Goal: Task Accomplishment & Management: Use online tool/utility

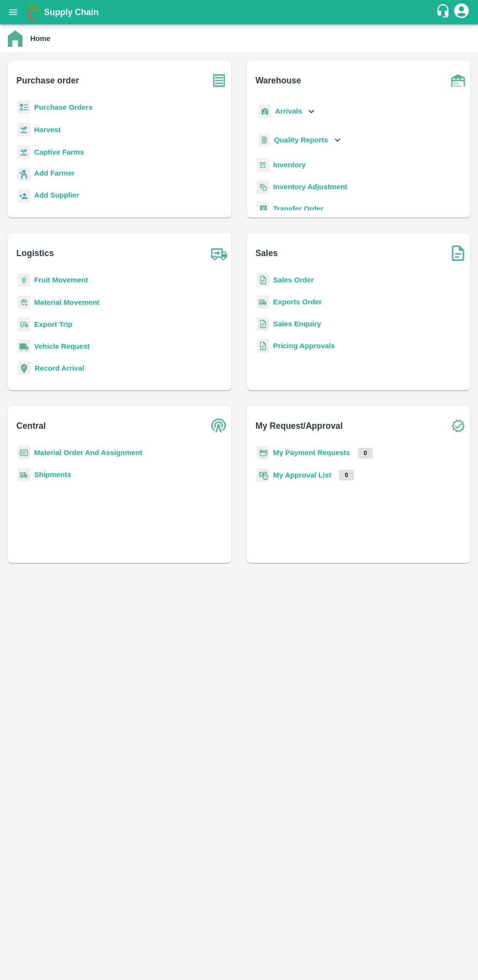
click at [20, 8] on button "open drawer" at bounding box center [13, 12] width 22 height 22
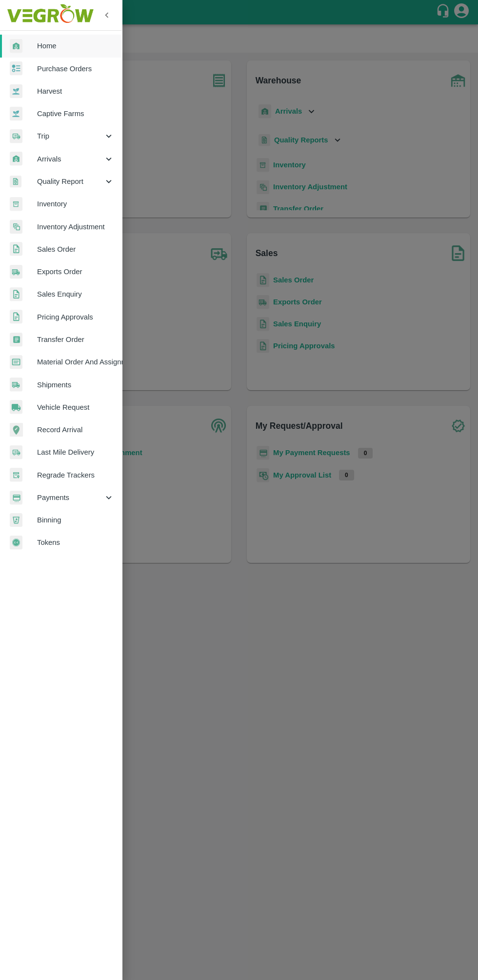
click at [81, 249] on span "Sales Order" at bounding box center [75, 249] width 77 height 11
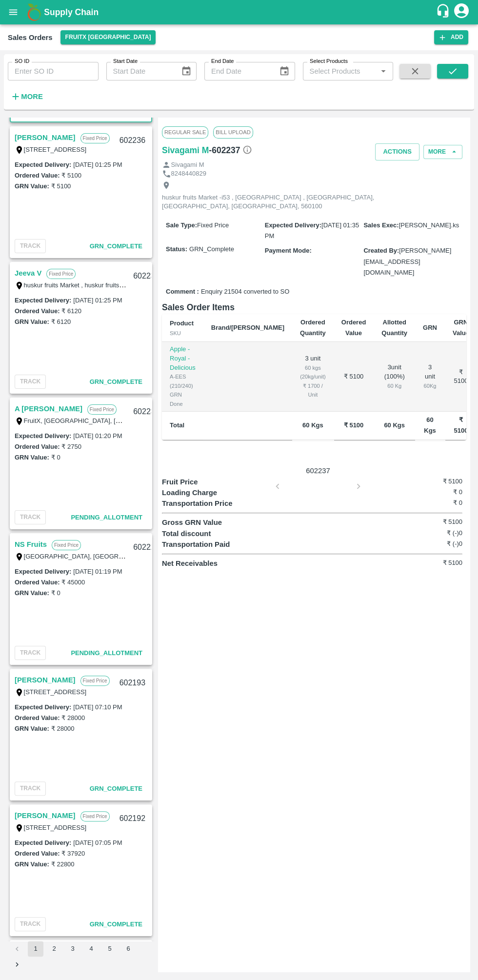
scroll to position [129, 0]
click at [36, 542] on link "NS Fruits" at bounding box center [31, 543] width 32 height 13
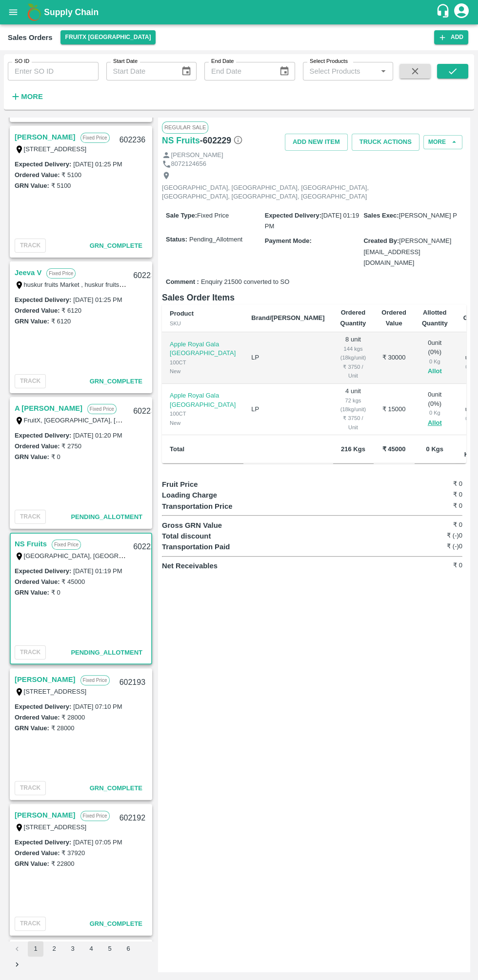
click at [428, 366] on button "Allot" at bounding box center [435, 371] width 14 height 11
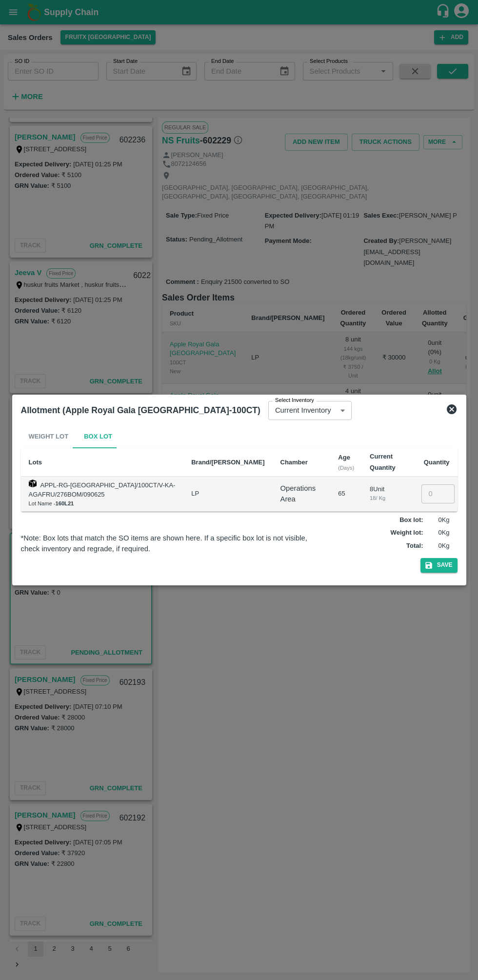
click at [434, 494] on input "number" at bounding box center [437, 493] width 33 height 19
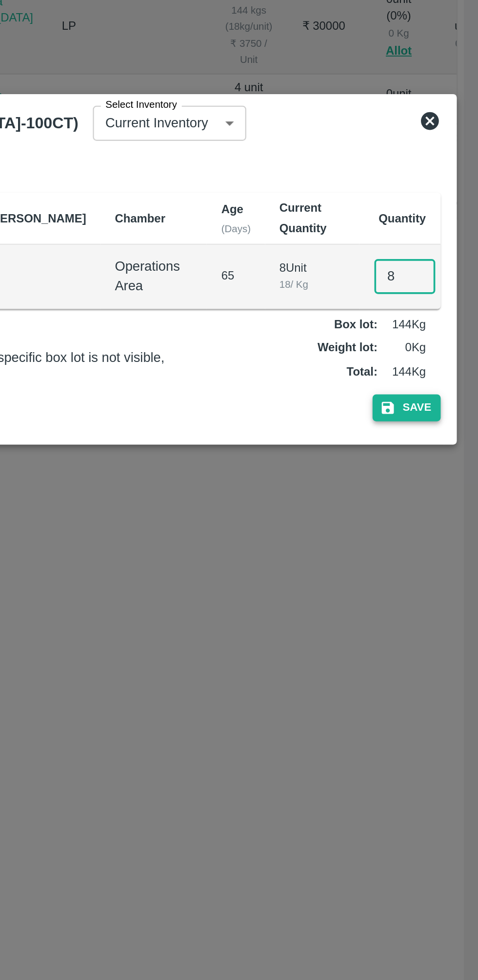
type input "8"
click at [441, 563] on button "Save" at bounding box center [438, 565] width 37 height 14
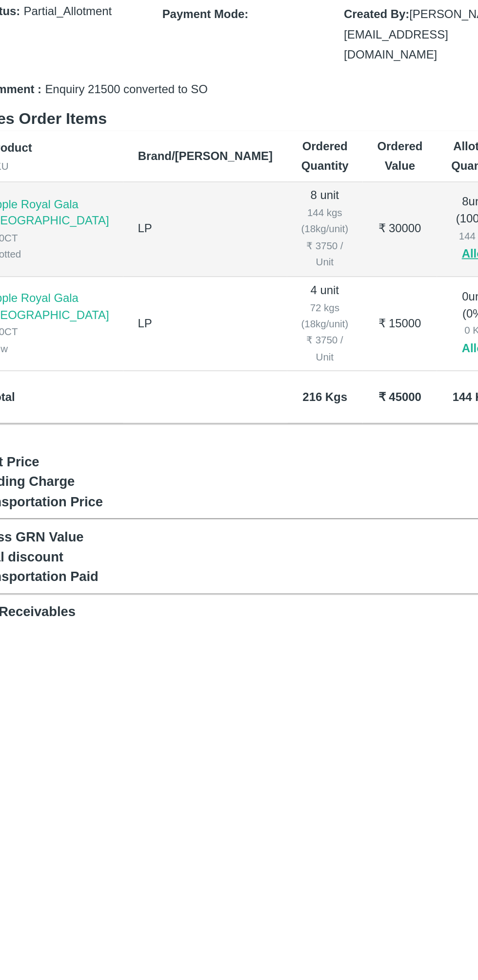
click at [428, 417] on button "Allot" at bounding box center [435, 422] width 14 height 11
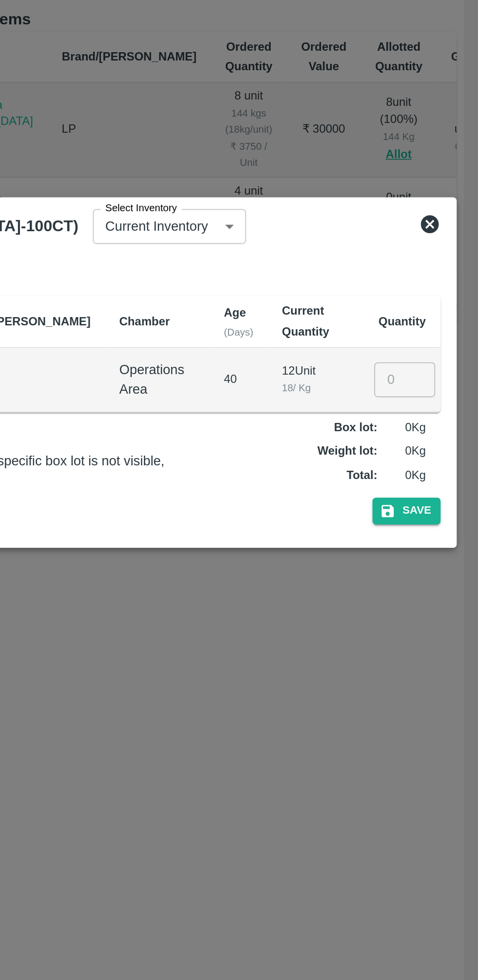
click at [438, 491] on input "number" at bounding box center [437, 493] width 33 height 19
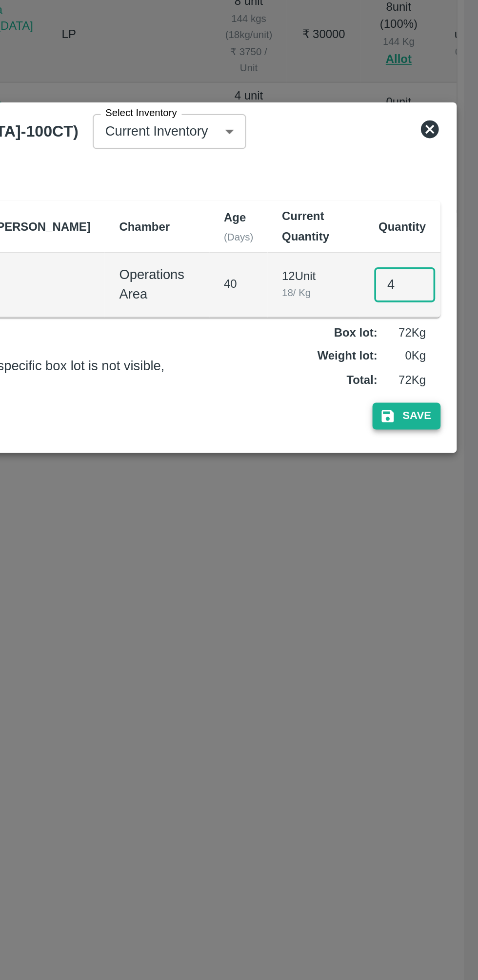
type input "4"
click at [448, 564] on button "Save" at bounding box center [438, 565] width 37 height 14
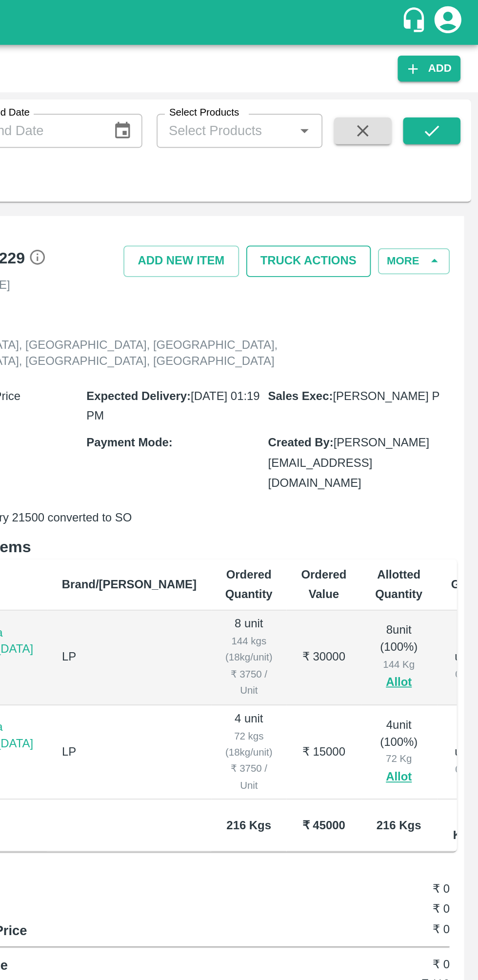
click at [394, 145] on button "Truck Actions" at bounding box center [386, 142] width 68 height 17
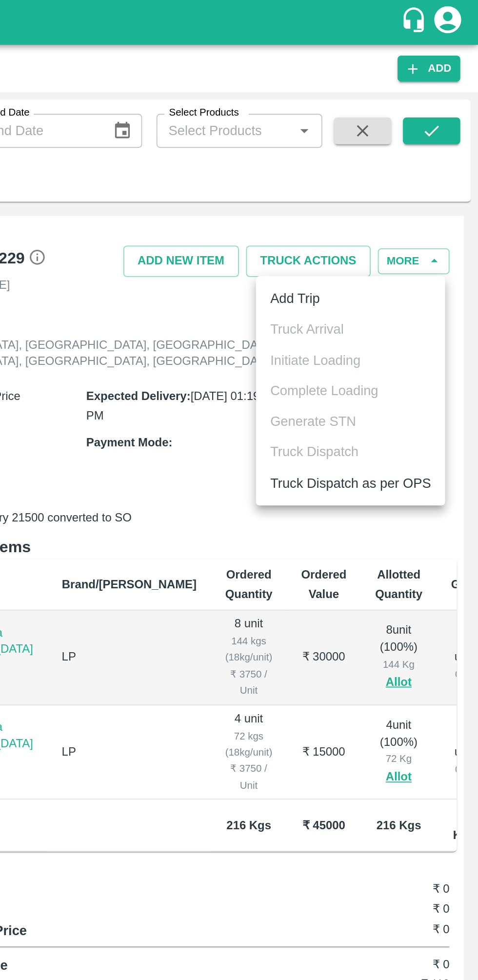
click at [397, 163] on li "Add Trip" at bounding box center [408, 162] width 103 height 17
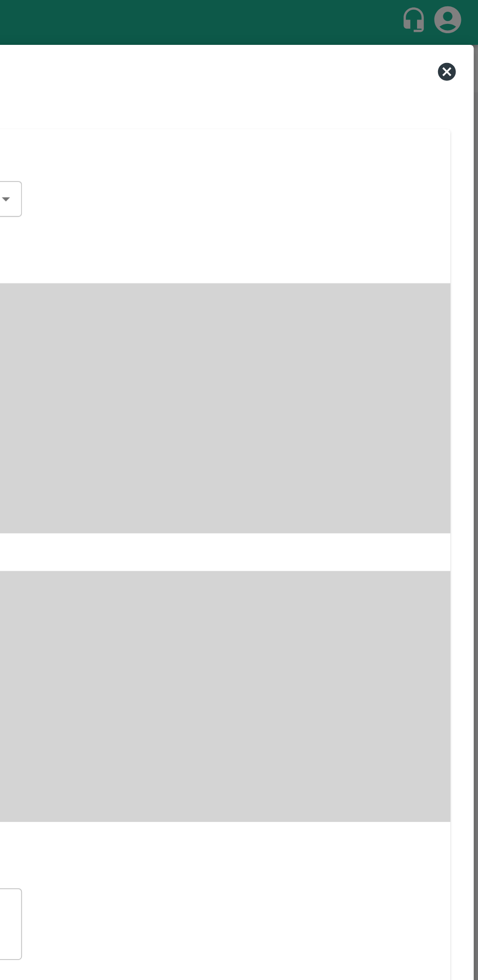
radio input "true"
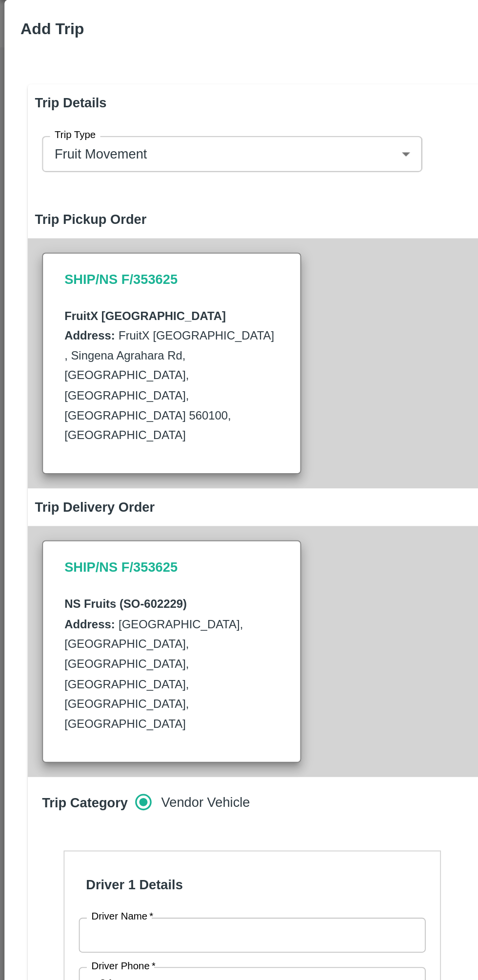
click at [126, 524] on input "Driver Name   *" at bounding box center [137, 533] width 189 height 19
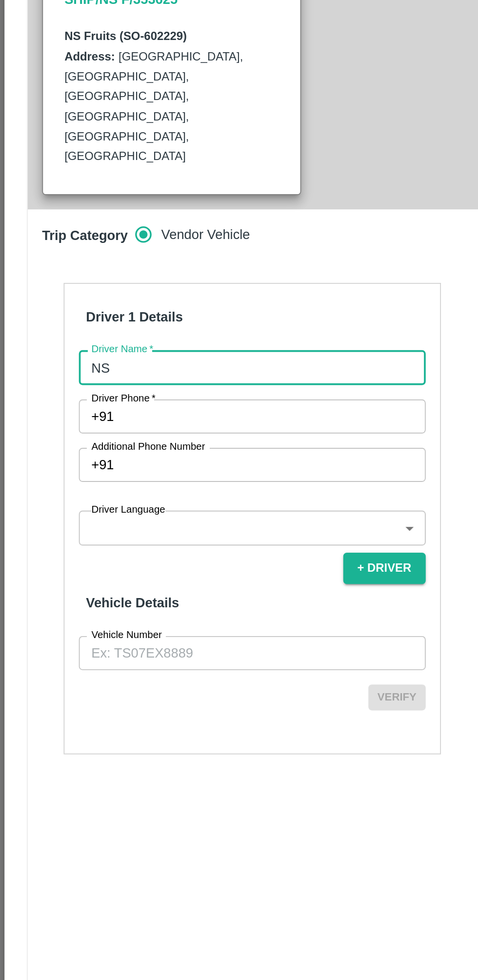
type input "NS"
click at [198, 551] on input "Driver Phone   *" at bounding box center [149, 560] width 166 height 19
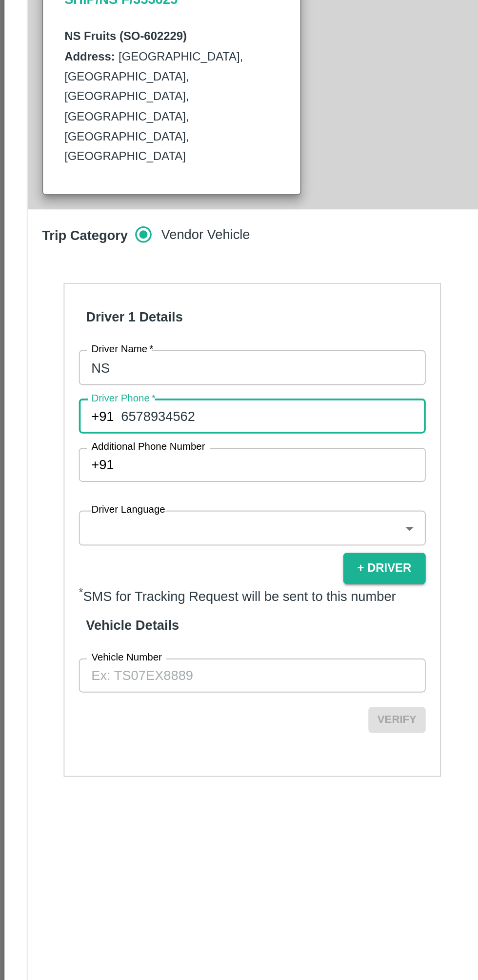
type input "6578934562"
click at [163, 562] on body "Supply Chain Sales Orders FruitX [GEOGRAPHIC_DATA] Add SO ID SO ID Start Date S…" at bounding box center [239, 490] width 478 height 980
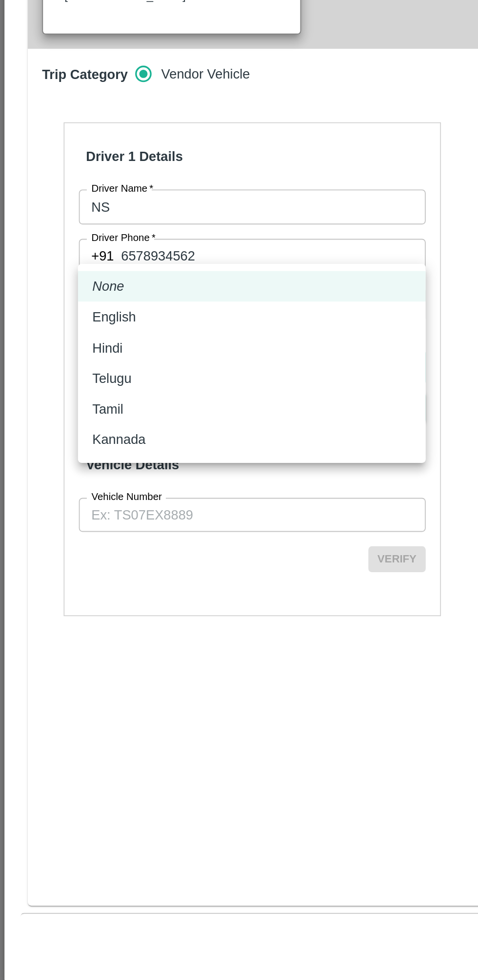
click at [143, 643] on div "Tamil" at bounding box center [137, 643] width 174 height 11
type input "ta"
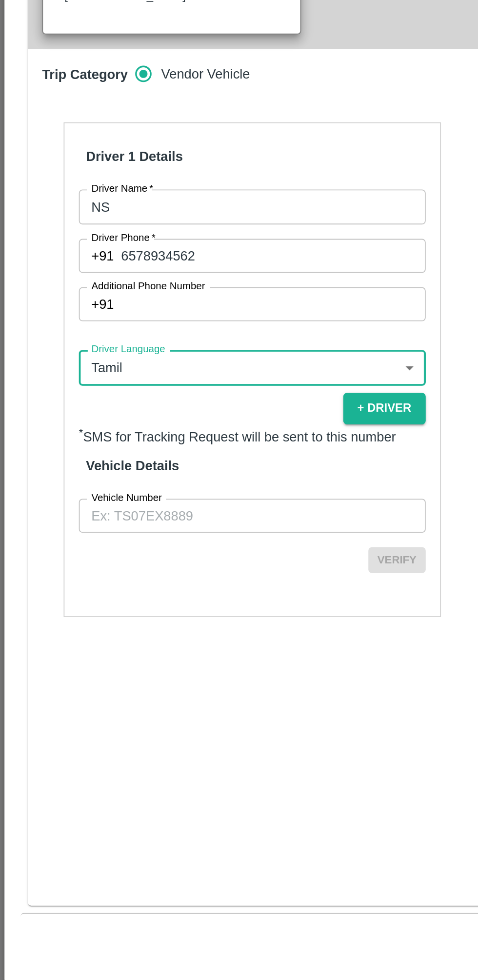
click at [155, 692] on input "Vehicle Number" at bounding box center [137, 701] width 189 height 19
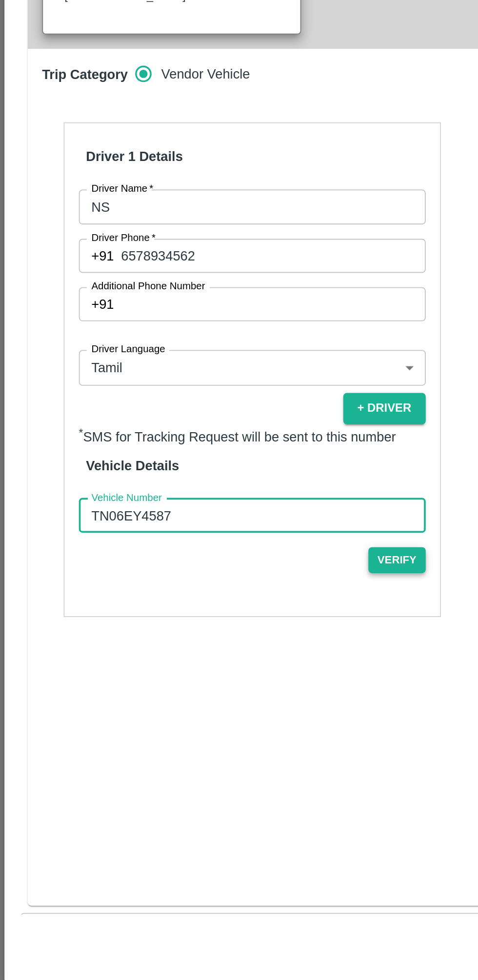
type input "TN06EY4587"
click at [218, 718] on button "Verify" at bounding box center [215, 725] width 31 height 14
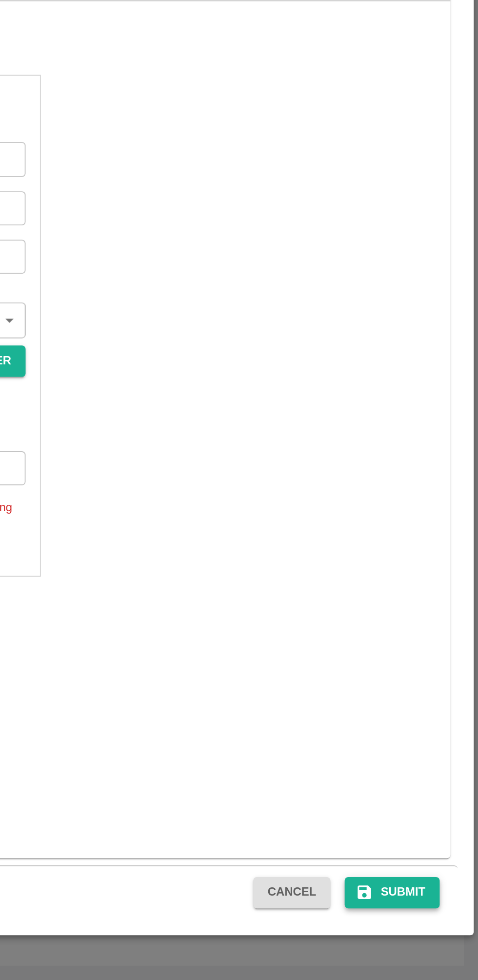
click at [442, 909] on button "Submit" at bounding box center [431, 932] width 52 height 17
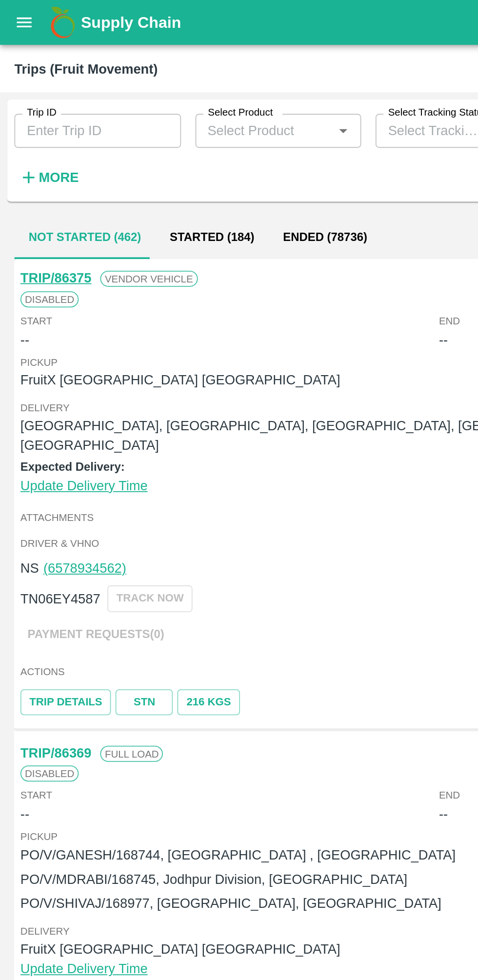
click at [20, 10] on button "open drawer" at bounding box center [13, 12] width 22 height 22
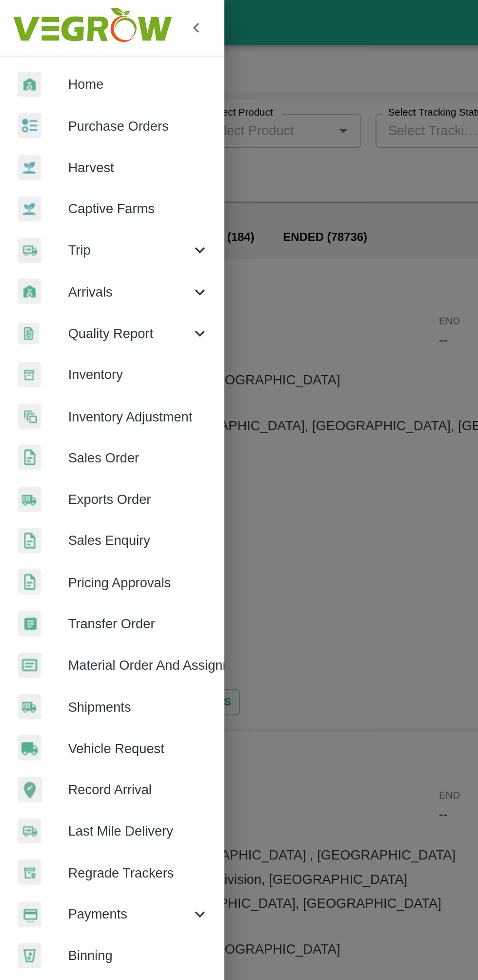
click at [77, 247] on span "Sales Order" at bounding box center [75, 249] width 77 height 11
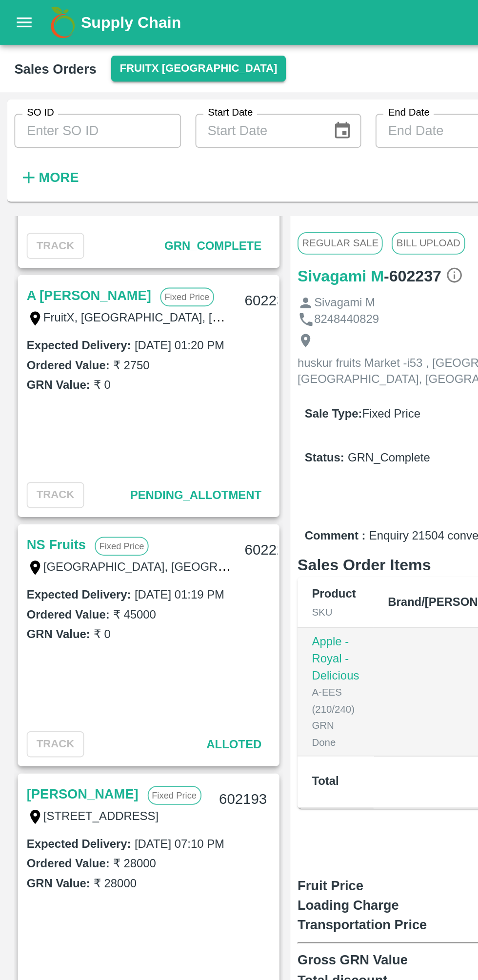
scroll to position [377, 0]
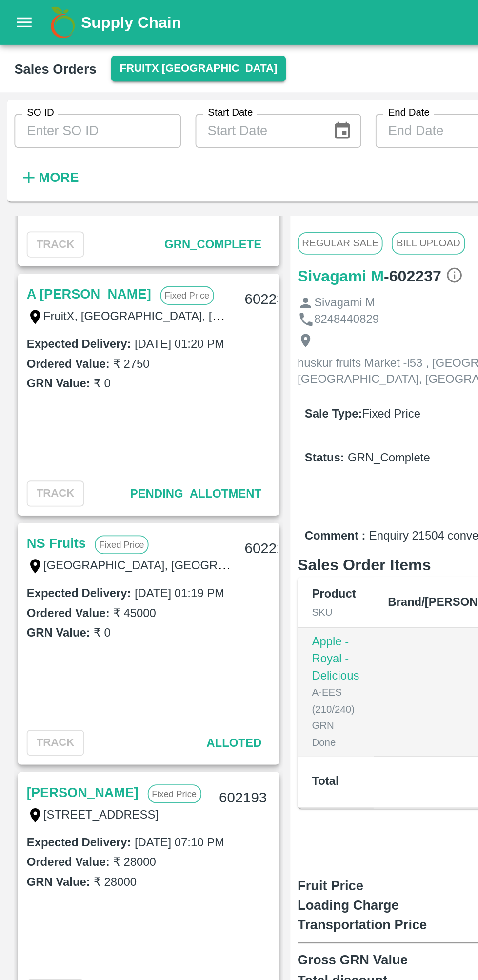
click at [33, 293] on link "NS Fruits" at bounding box center [31, 295] width 32 height 13
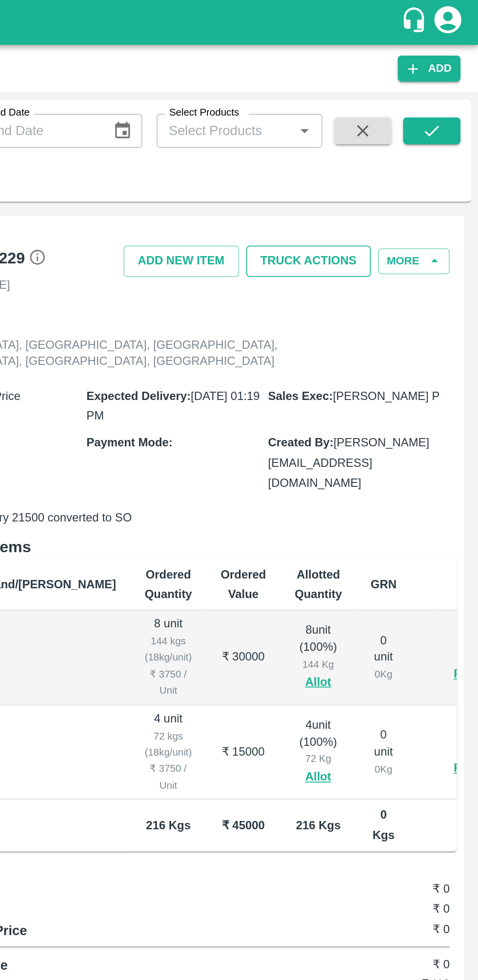
click at [399, 138] on button "Truck Actions" at bounding box center [386, 142] width 68 height 17
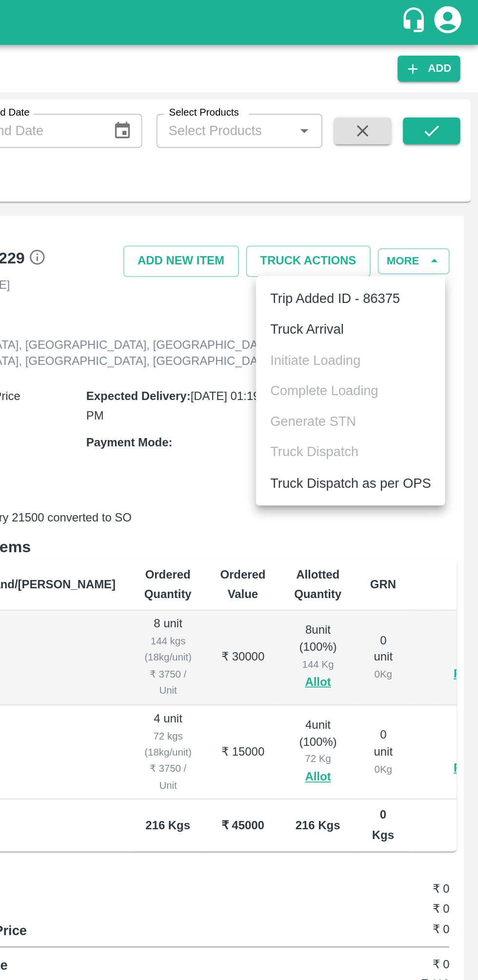
click at [401, 178] on li "Truck Arrival" at bounding box center [408, 179] width 103 height 17
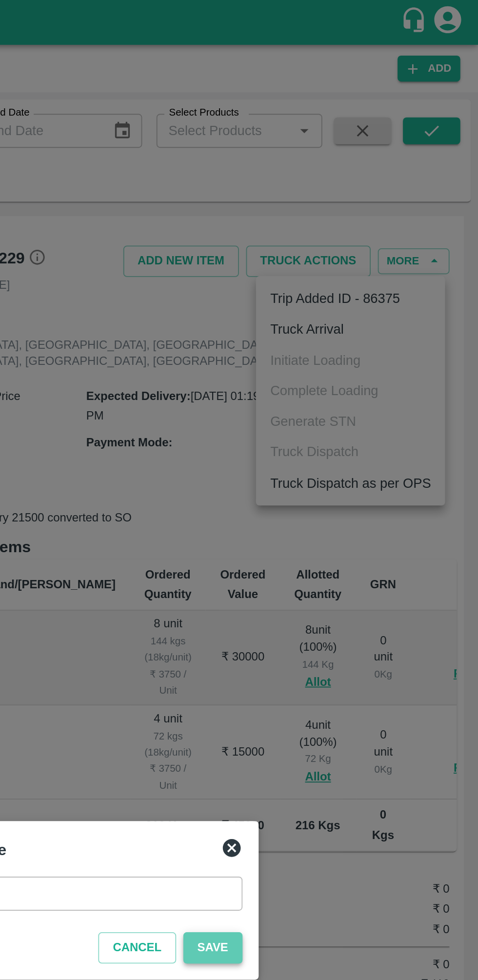
click at [344, 515] on button "Save" at bounding box center [333, 515] width 32 height 17
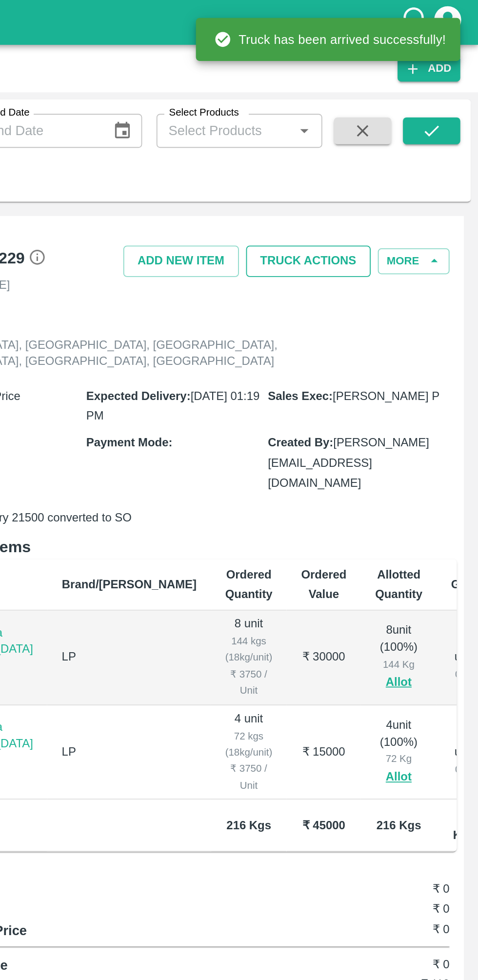
click at [392, 149] on button "Truck Actions" at bounding box center [386, 142] width 68 height 17
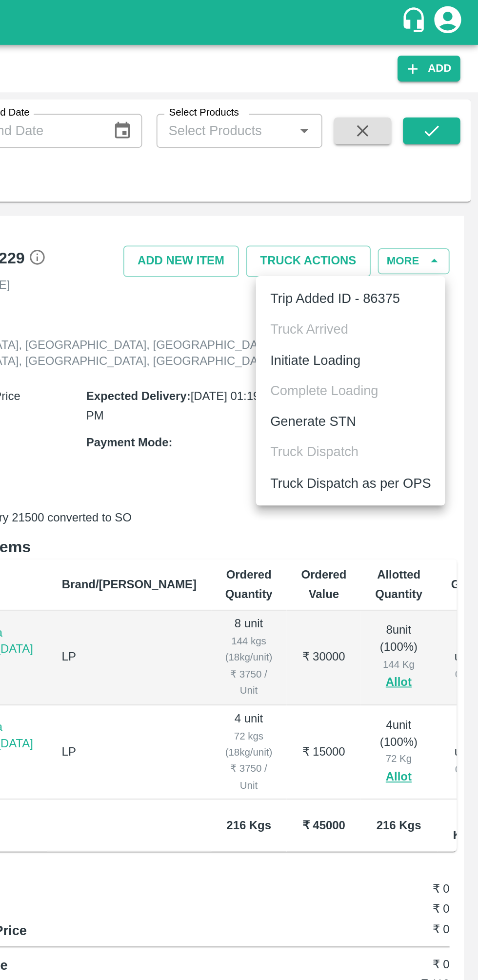
click at [405, 196] on li "Initiate Loading" at bounding box center [408, 196] width 103 height 17
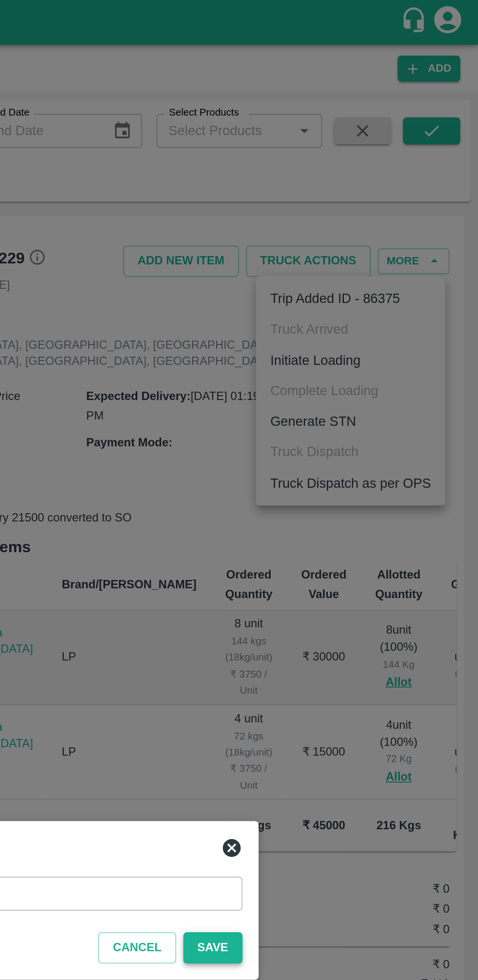
click at [336, 513] on button "Save" at bounding box center [333, 515] width 32 height 17
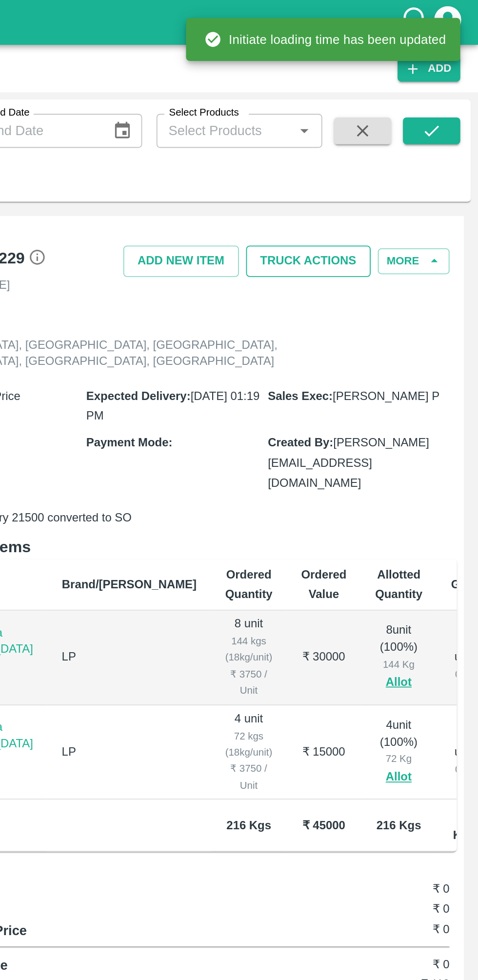
click at [397, 139] on button "Truck Actions" at bounding box center [386, 142] width 68 height 17
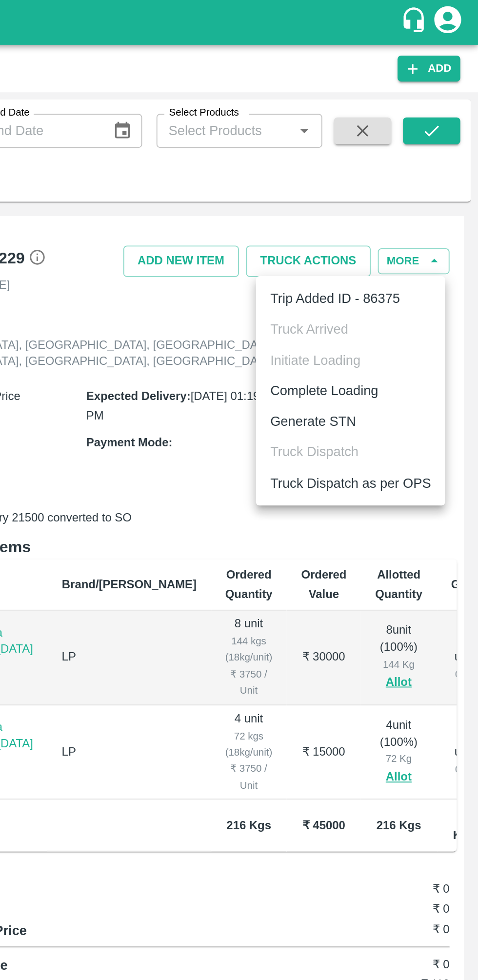
click at [416, 209] on li "Complete Loading" at bounding box center [408, 212] width 103 height 17
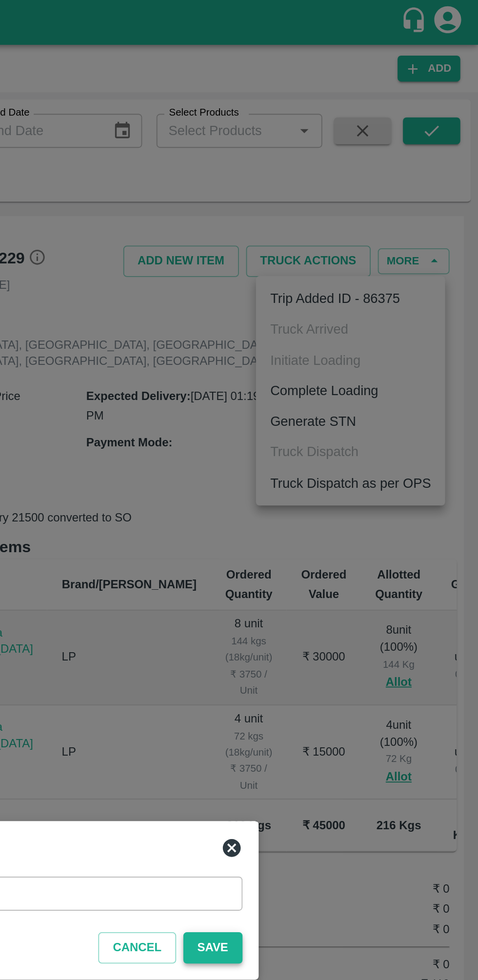
click at [337, 515] on button "Save" at bounding box center [333, 515] width 32 height 17
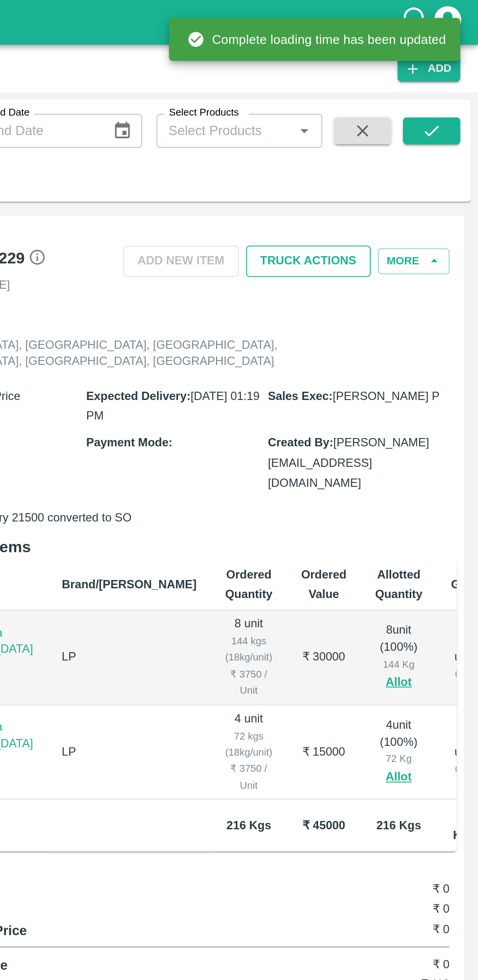
click at [398, 141] on button "Truck Actions" at bounding box center [386, 142] width 68 height 17
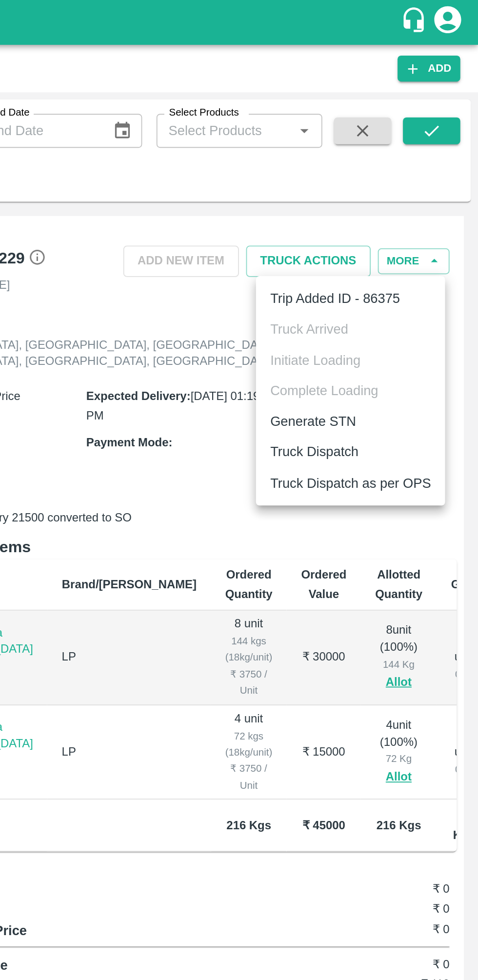
click at [401, 242] on li "Truck Dispatch" at bounding box center [408, 245] width 103 height 17
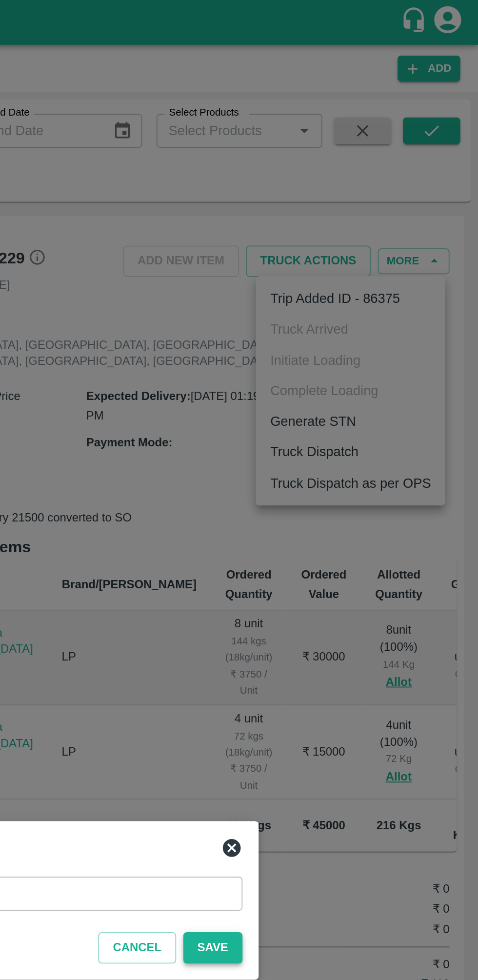
click at [336, 516] on button "Save" at bounding box center [333, 515] width 32 height 17
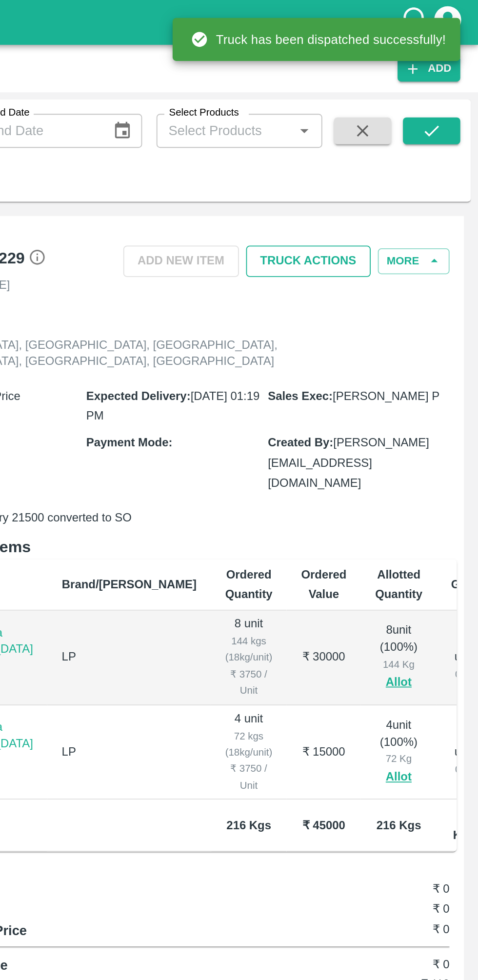
click at [401, 141] on button "Truck Actions" at bounding box center [386, 142] width 68 height 17
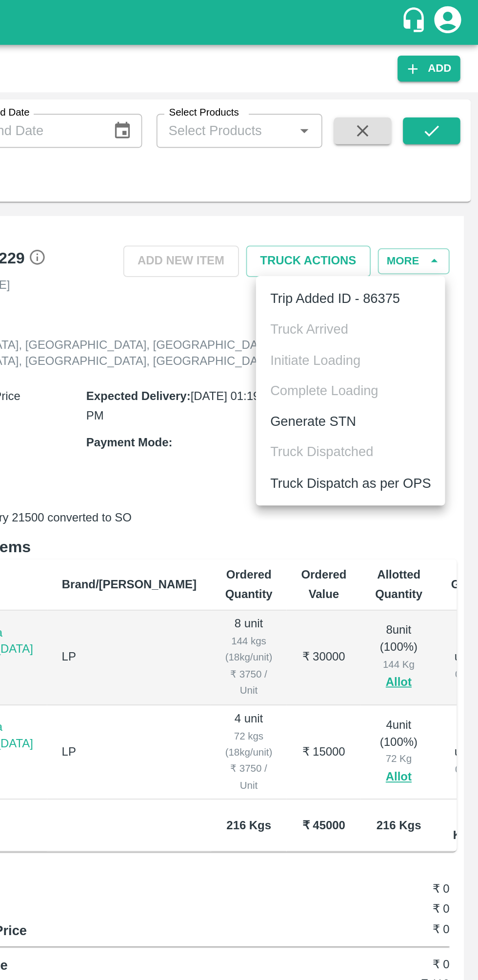
click at [415, 266] on li "Truck Dispatch as per OPS" at bounding box center [408, 263] width 103 height 17
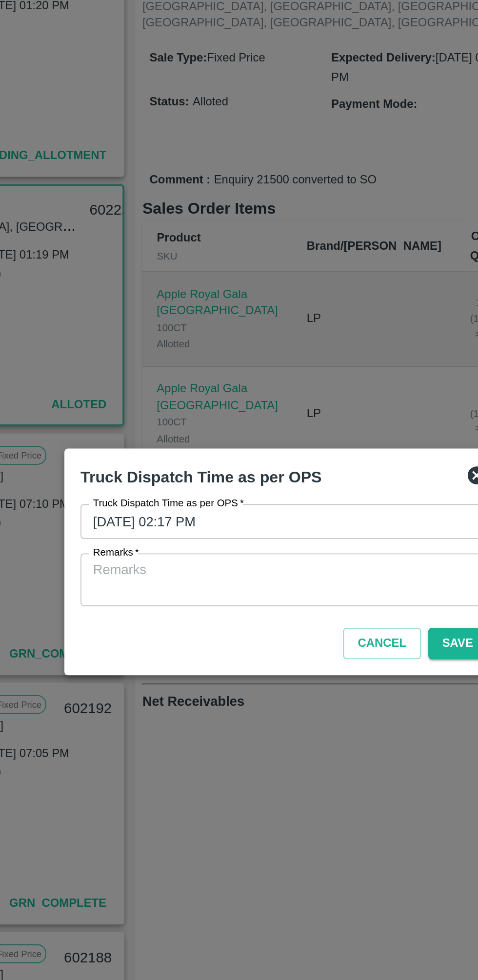
click at [254, 497] on textarea "Remarks   *" at bounding box center [239, 499] width 208 height 20
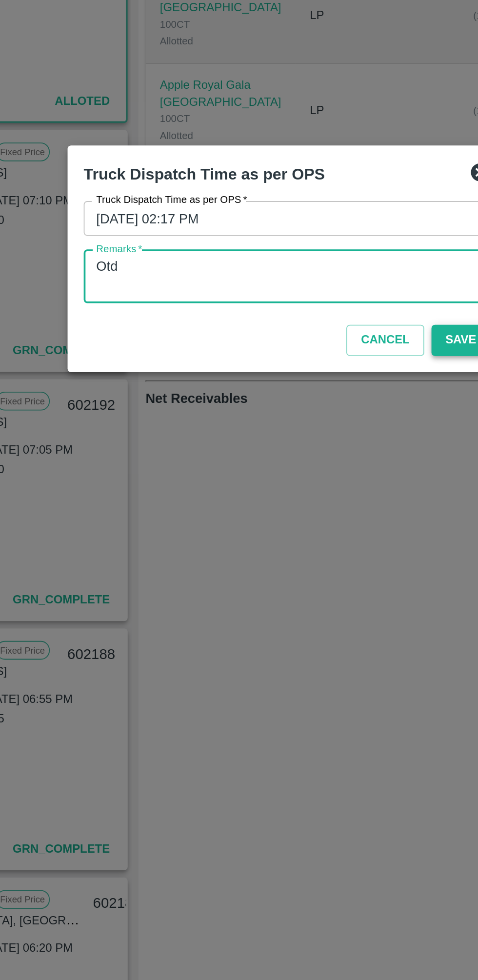
type textarea "Otd"
click at [324, 538] on button "Save" at bounding box center [333, 534] width 32 height 17
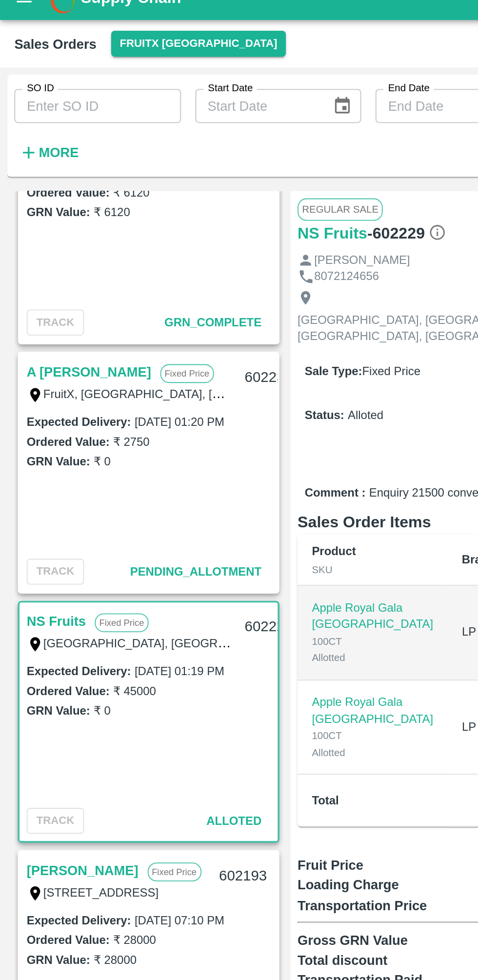
scroll to position [321, 0]
click at [39, 217] on link "A [PERSON_NAME]" at bounding box center [49, 216] width 68 height 13
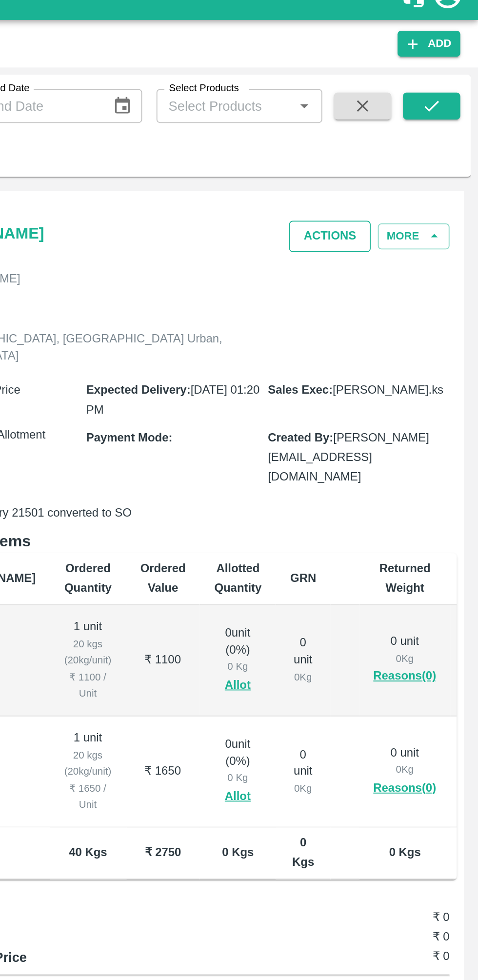
click at [402, 142] on button "Actions" at bounding box center [397, 142] width 44 height 17
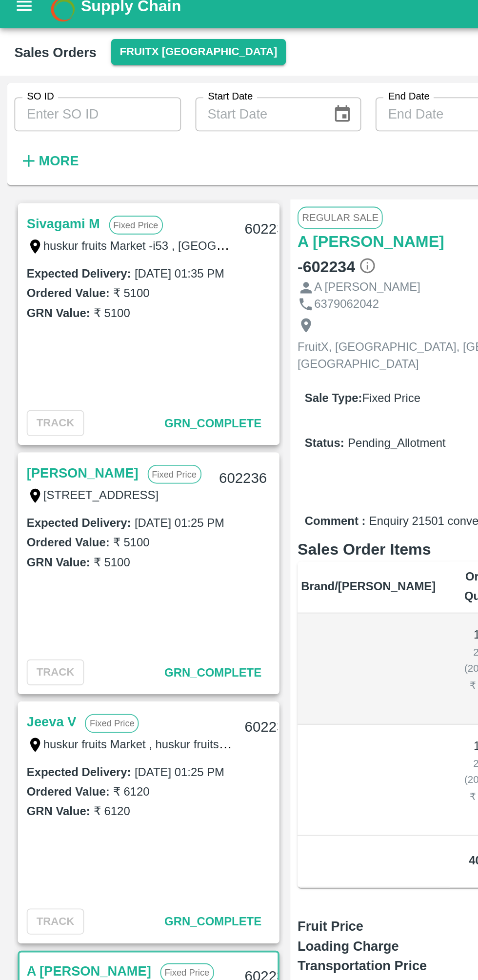
click at [104, 435] on div at bounding box center [239, 490] width 478 height 980
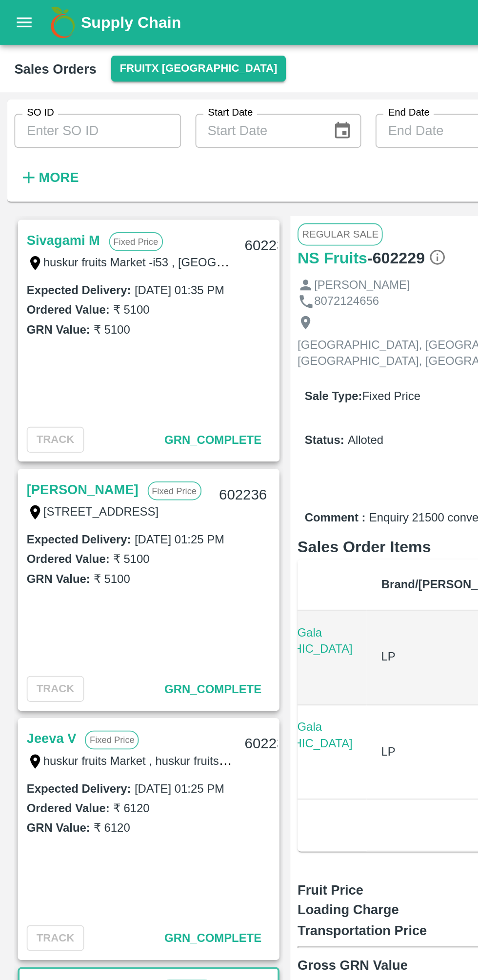
click at [39, 127] on link "Sivagami M" at bounding box center [35, 130] width 40 height 13
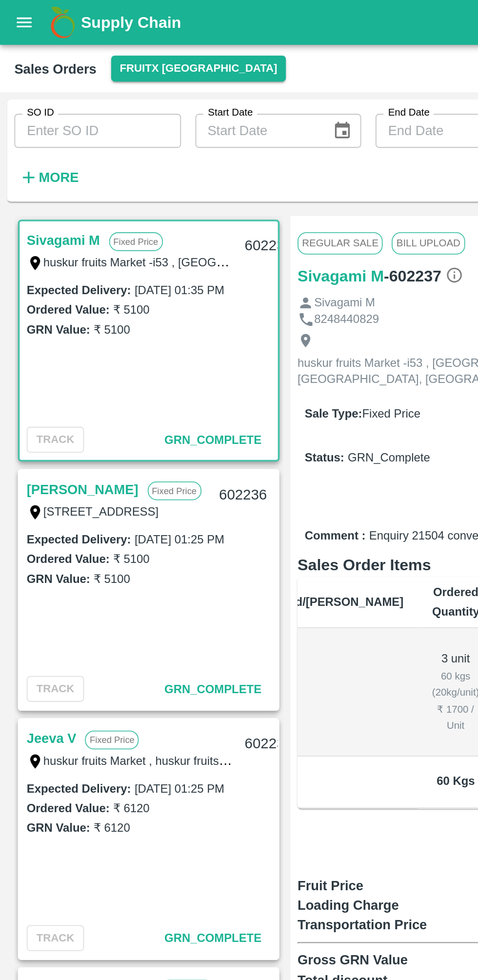
scroll to position [0, 104]
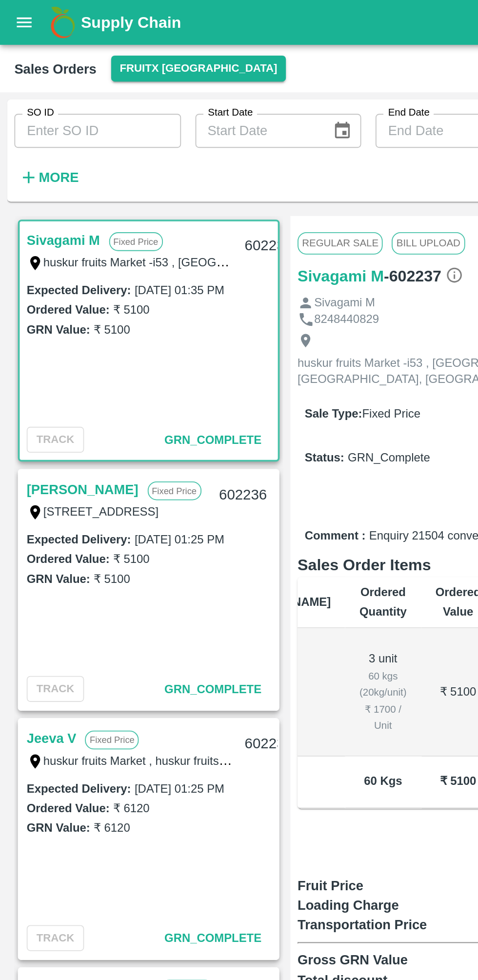
click at [58, 262] on link "[PERSON_NAME]" at bounding box center [45, 266] width 61 height 13
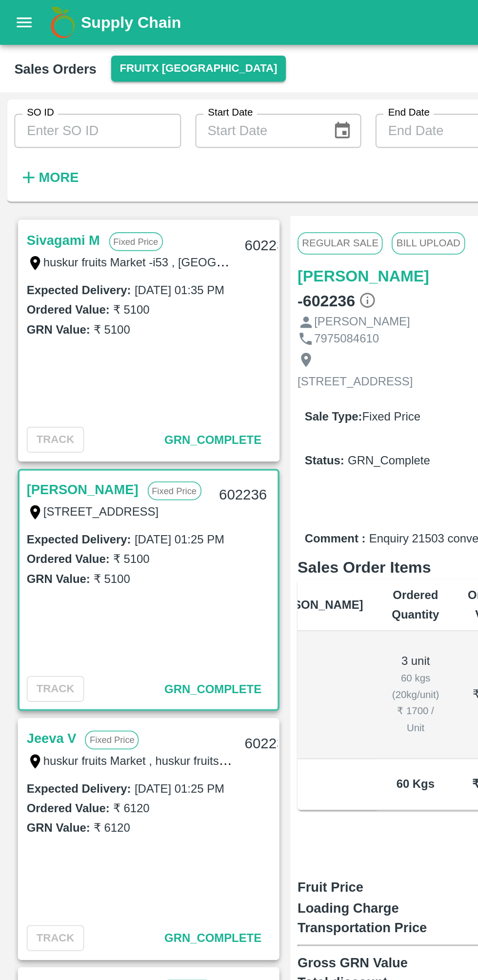
scroll to position [0, 102]
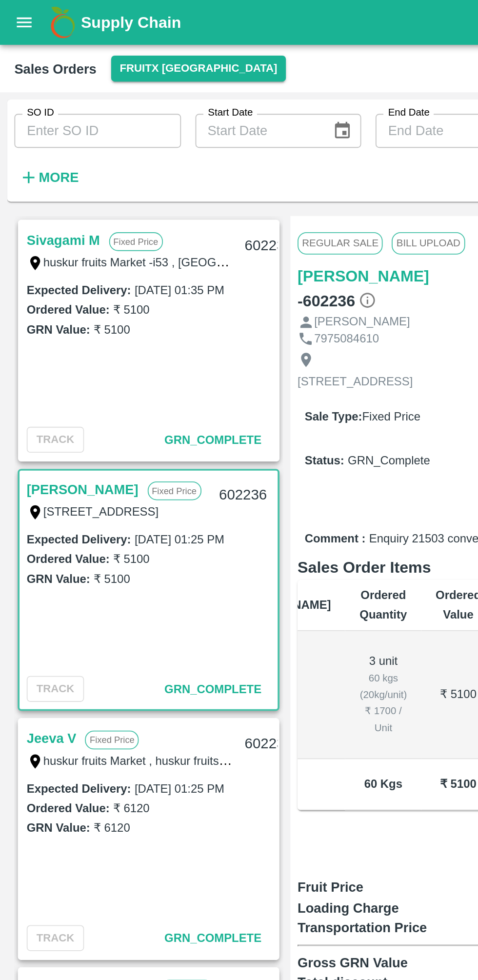
click at [26, 404] on link "Jeeva V" at bounding box center [28, 401] width 27 height 13
